Goal: Task Accomplishment & Management: Complete application form

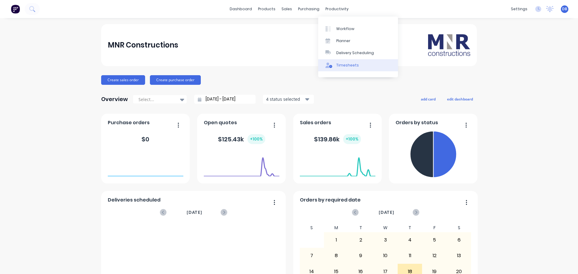
click at [351, 66] on div "Timesheets" at bounding box center [347, 65] width 23 height 5
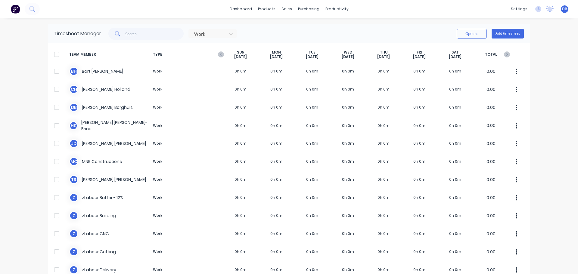
drag, startPoint x: 363, startPoint y: 32, endPoint x: 531, endPoint y: 38, distance: 168.8
click at [365, 31] on div "Work Options Add timesheet" at bounding box center [312, 34] width 423 height 12
click at [508, 34] on button "Add timesheet" at bounding box center [508, 34] width 32 height 10
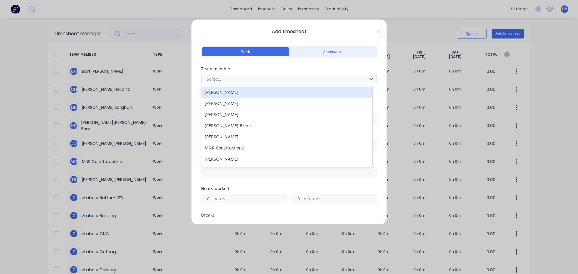
click at [261, 80] on div at bounding box center [285, 79] width 158 height 8
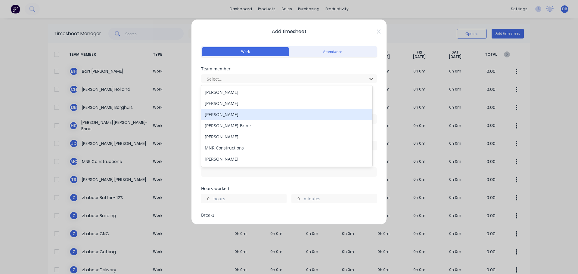
click at [235, 118] on div "[PERSON_NAME]" at bounding box center [286, 114] width 171 height 11
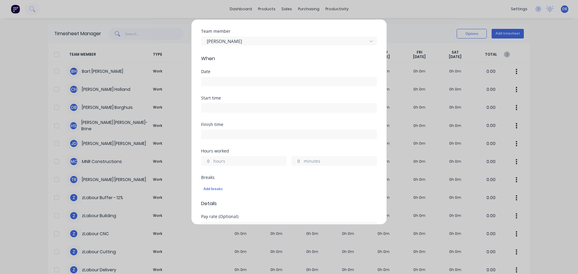
scroll to position [90, 0]
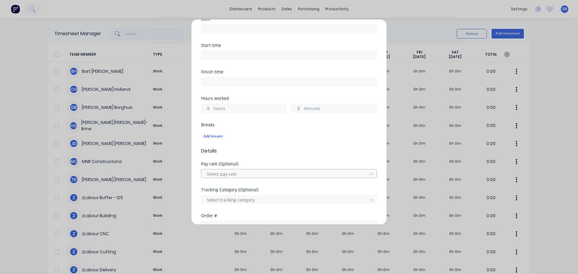
click at [257, 176] on div at bounding box center [285, 174] width 158 height 8
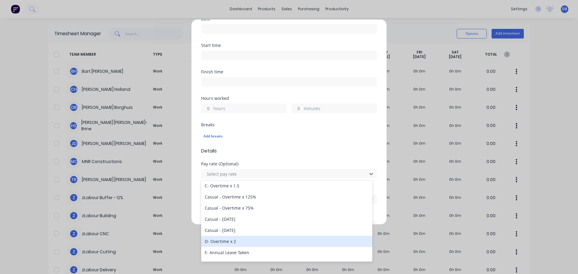
scroll to position [0, 0]
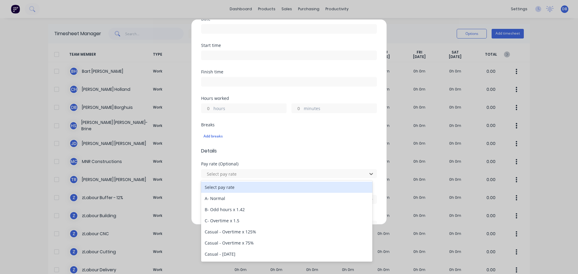
click at [359, 144] on div "Breaks Add breaks" at bounding box center [289, 135] width 176 height 25
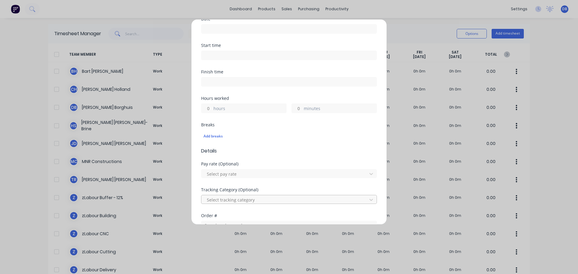
click at [282, 201] on div at bounding box center [285, 200] width 158 height 8
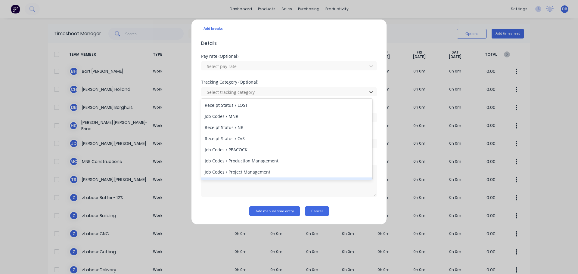
scroll to position [734, 0]
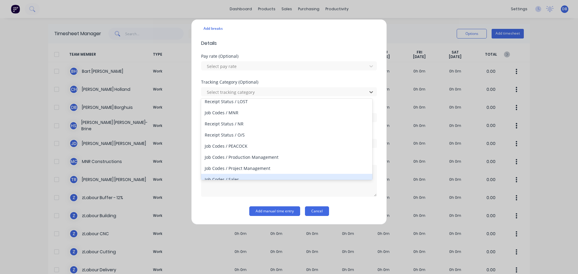
click at [316, 211] on button "Cancel" at bounding box center [317, 212] width 24 height 10
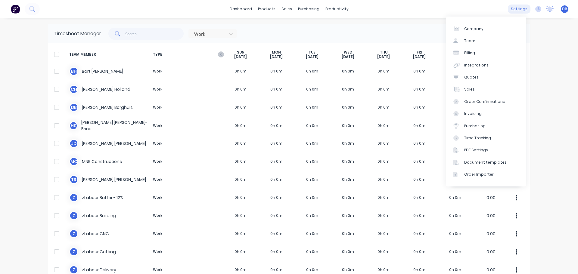
click at [514, 8] on div "settings" at bounding box center [519, 9] width 23 height 9
click at [521, 10] on div "settings" at bounding box center [519, 9] width 23 height 9
click at [476, 64] on div "Integrations" at bounding box center [476, 65] width 24 height 5
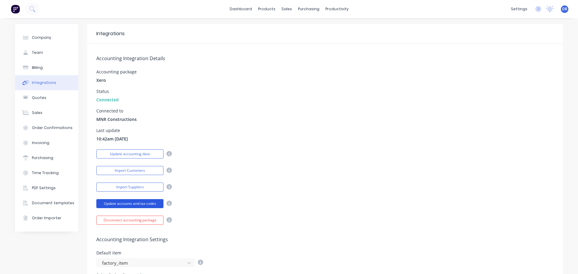
click at [129, 205] on button "Update accounts and tax codes" at bounding box center [129, 203] width 67 height 9
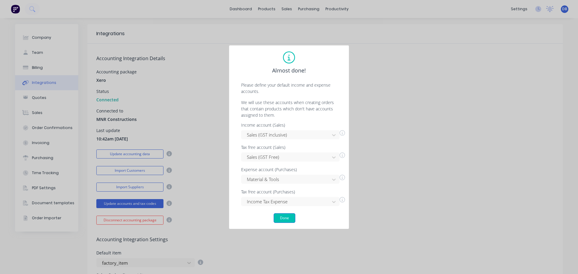
click at [285, 217] on button "Done" at bounding box center [285, 219] width 22 height 10
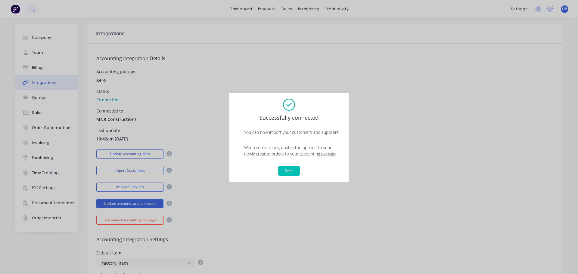
click at [289, 166] on div "Successfully connected You can now import your customers and suppliers. When yo…" at bounding box center [289, 137] width 108 height 77
click at [286, 171] on button "Done" at bounding box center [289, 171] width 22 height 10
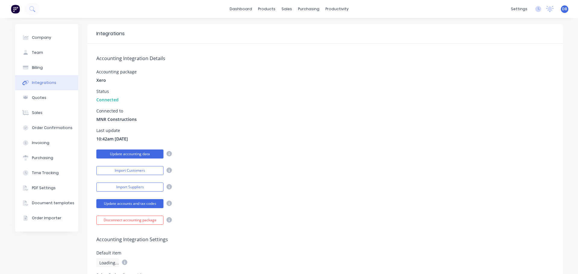
click at [108, 153] on button "Update accounting data" at bounding box center [129, 154] width 67 height 9
click at [407, 138] on div "Last update 10:42am [DATE]" at bounding box center [325, 136] width 458 height 14
click at [394, 97] on div "Status Connected" at bounding box center [325, 96] width 458 height 14
click at [394, 71] on div "Accounting package Xero" at bounding box center [325, 77] width 458 height 14
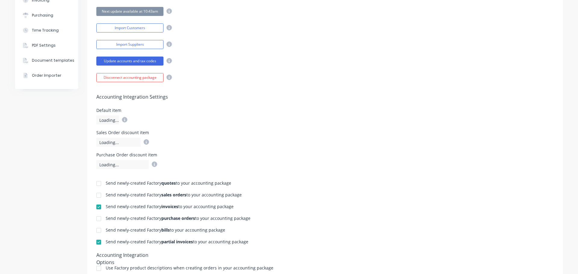
scroll to position [145, 0]
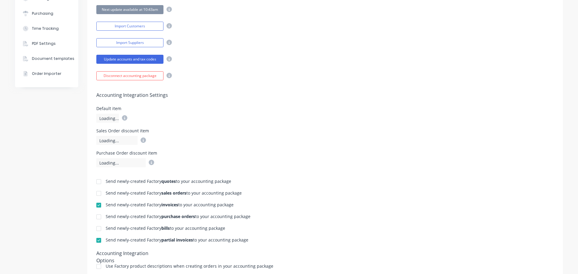
click at [332, 141] on div "Sales Order discount item Loading..." at bounding box center [325, 137] width 458 height 16
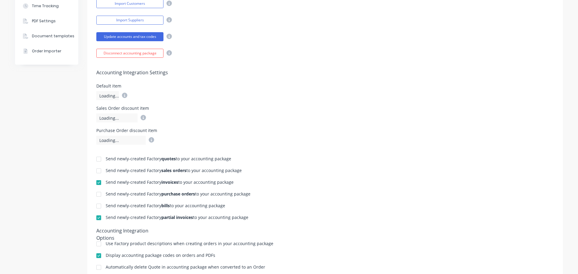
scroll to position [84, 0]
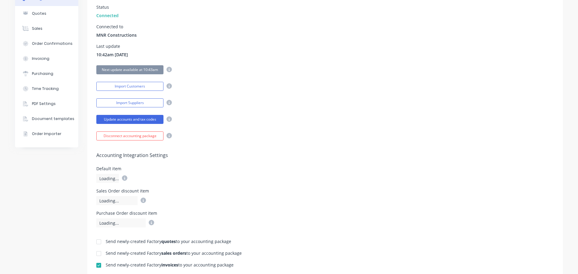
click at [333, 110] on div "Accounting Integration Details Accounting package Xero Status Connected Connect…" at bounding box center [325, 49] width 476 height 181
drag, startPoint x: 332, startPoint y: 81, endPoint x: 335, endPoint y: 77, distance: 4.9
click at [332, 81] on div "Import Customers" at bounding box center [325, 85] width 458 height 11
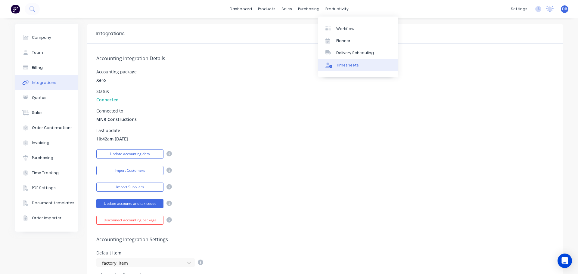
click at [336, 64] on div "Timesheets" at bounding box center [347, 65] width 23 height 5
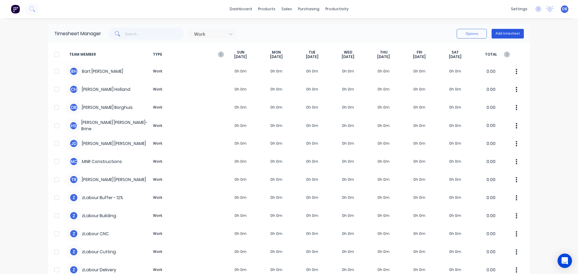
click at [492, 38] on button "Add timesheet" at bounding box center [508, 34] width 32 height 10
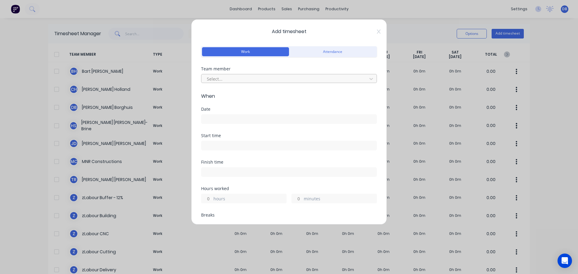
click at [273, 81] on div at bounding box center [285, 79] width 158 height 8
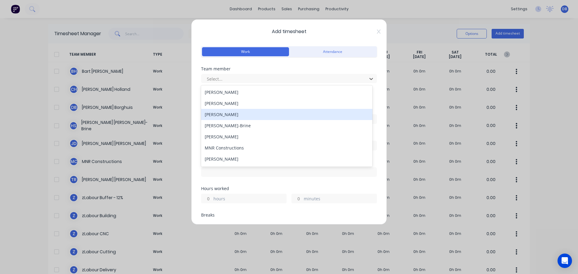
click at [247, 115] on div "[PERSON_NAME]" at bounding box center [286, 114] width 171 height 11
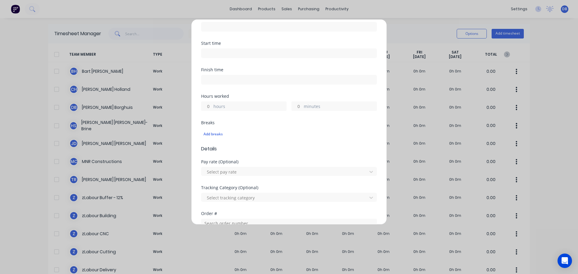
scroll to position [120, 0]
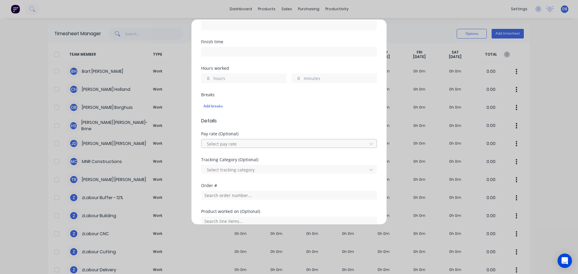
click at [251, 142] on div at bounding box center [285, 144] width 158 height 8
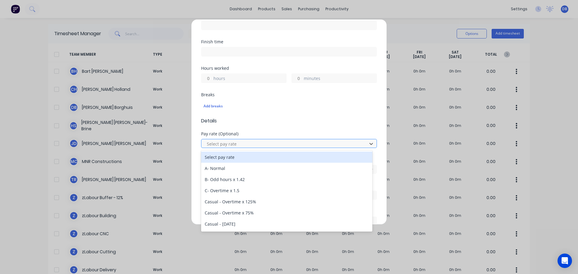
click at [257, 143] on div at bounding box center [285, 144] width 158 height 8
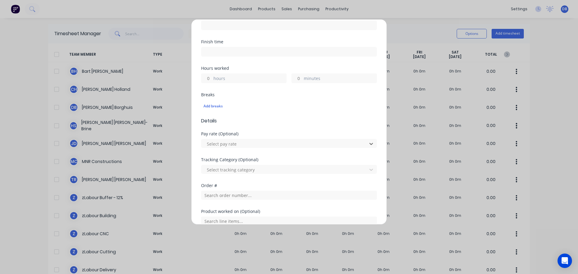
click at [245, 179] on div "Tracking Category (Optional) Select tracking category" at bounding box center [289, 171] width 176 height 26
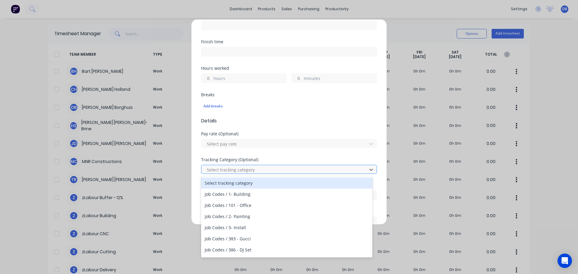
click at [251, 171] on div at bounding box center [285, 170] width 158 height 8
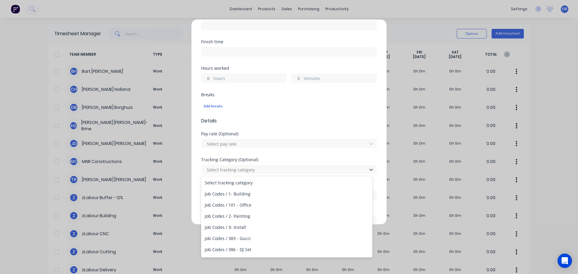
scroll to position [0, 0]
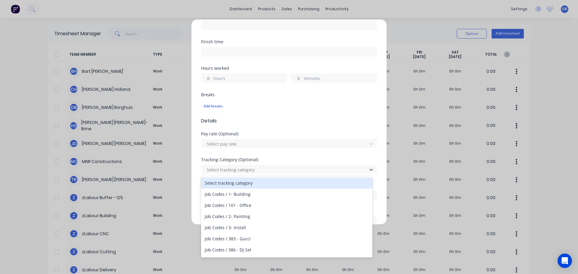
click at [309, 30] on label at bounding box center [289, 25] width 176 height 10
click at [309, 30] on input at bounding box center [288, 25] width 175 height 9
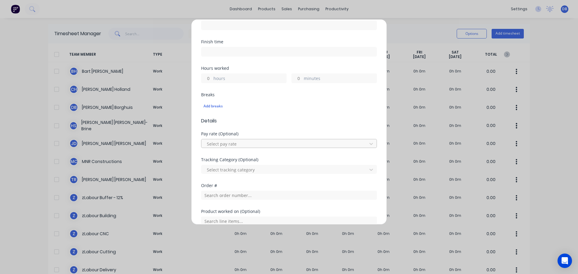
type input "07:29 AM"
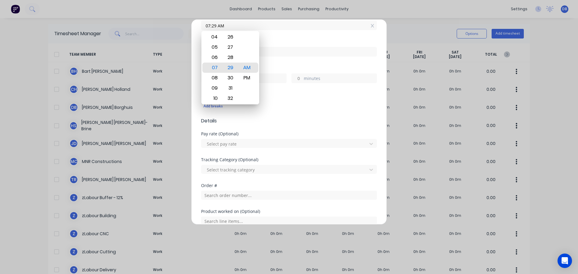
click at [322, 44] on div "Finish time" at bounding box center [289, 48] width 176 height 17
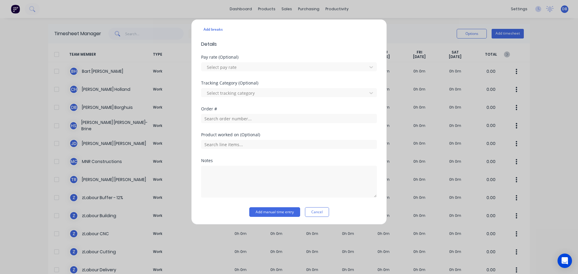
scroll to position [198, 0]
click at [285, 117] on input "text" at bounding box center [289, 117] width 176 height 9
click at [285, 118] on input "text" at bounding box center [289, 117] width 176 height 9
click at [278, 139] on input "text" at bounding box center [289, 143] width 176 height 9
click at [282, 93] on div at bounding box center [285, 93] width 158 height 8
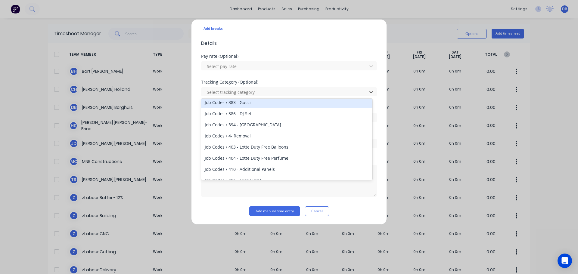
scroll to position [60, 0]
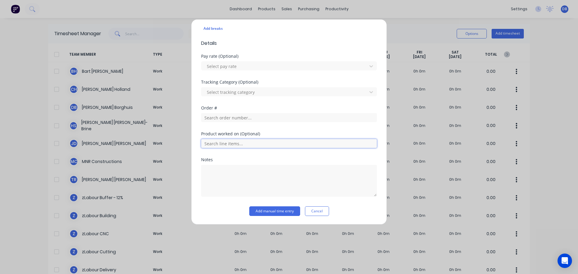
click at [297, 141] on input "text" at bounding box center [289, 143] width 176 height 9
click at [312, 125] on div "Order #" at bounding box center [289, 119] width 176 height 26
click at [313, 104] on div "Tracking Category (Optional) Select tracking category" at bounding box center [289, 93] width 176 height 26
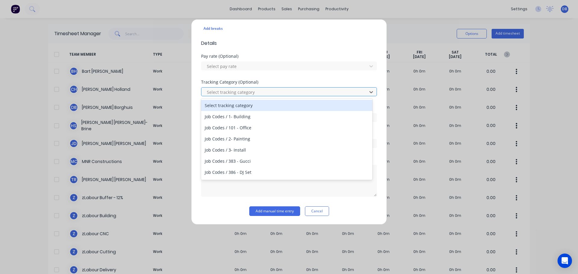
click at [314, 92] on div at bounding box center [285, 93] width 158 height 8
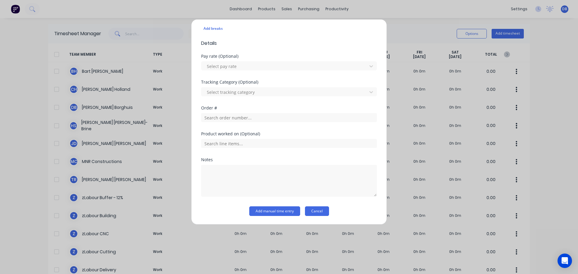
click at [320, 212] on button "Cancel" at bounding box center [317, 212] width 24 height 10
